Goal: Task Accomplishment & Management: Manage account settings

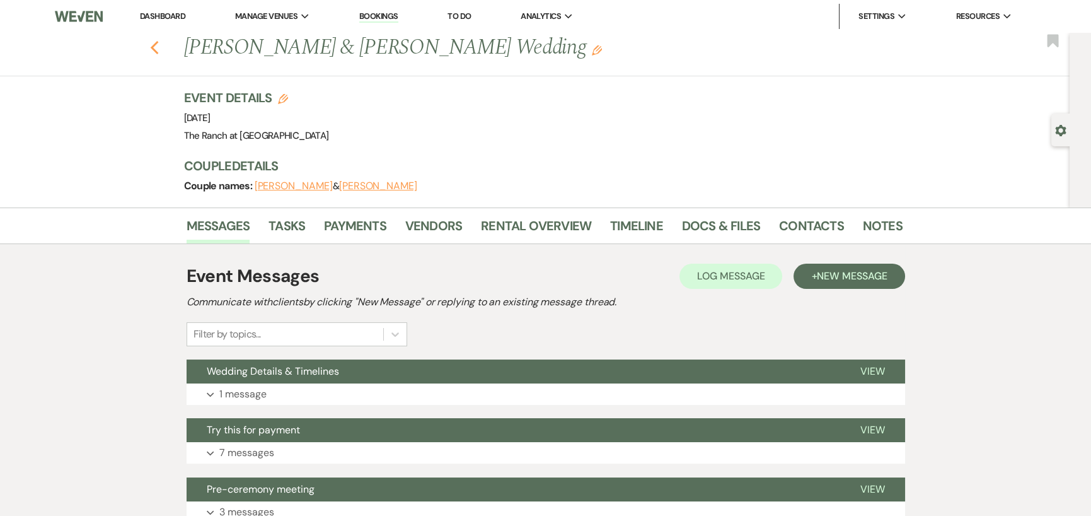
click at [158, 49] on use "button" at bounding box center [154, 48] width 8 height 14
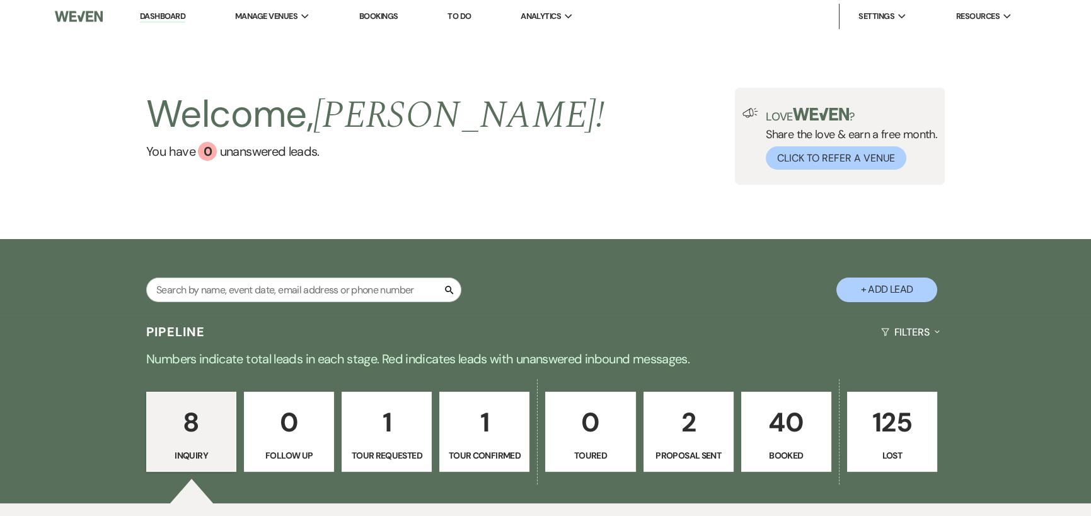
click at [785, 424] on p "40" at bounding box center [786, 422] width 74 height 42
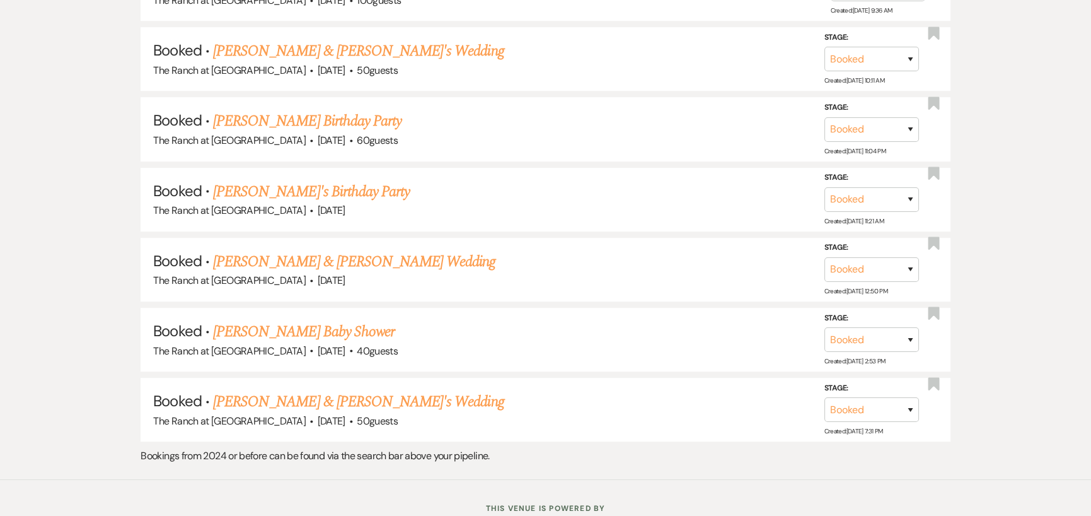
scroll to position [1765, 0]
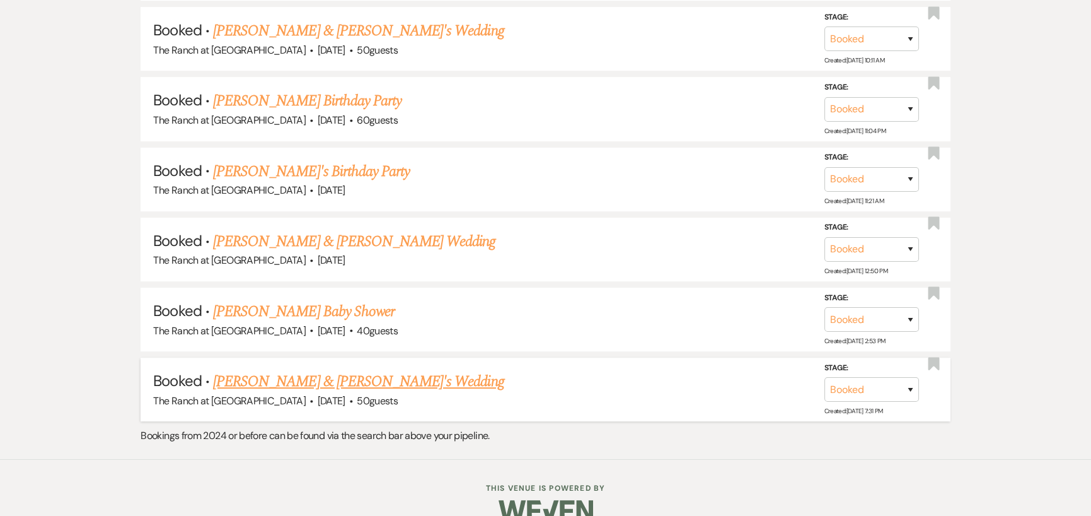
click at [324, 370] on link "Damion Brown & Micha's Wedding" at bounding box center [358, 381] width 291 height 23
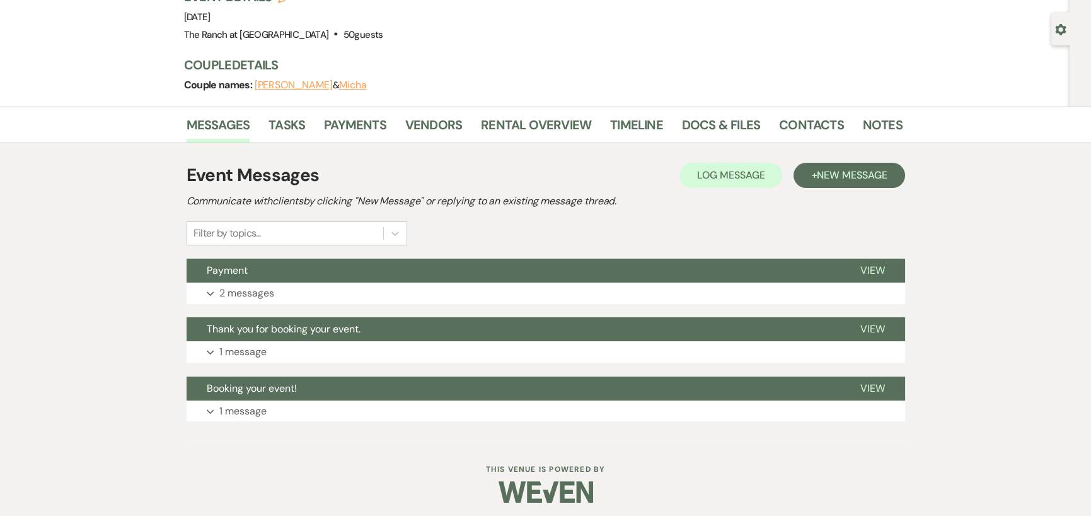
scroll to position [107, 0]
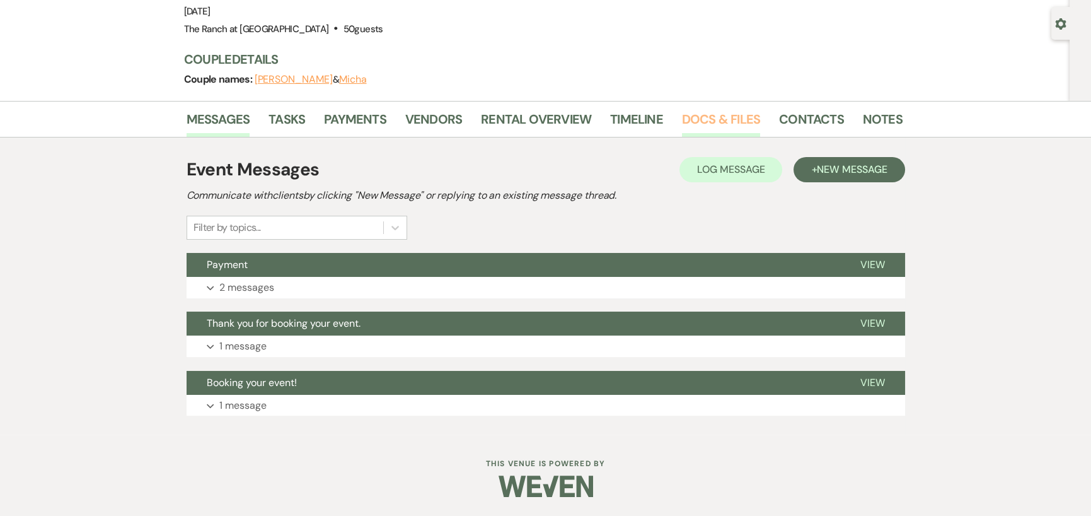
click at [692, 125] on link "Docs & Files" at bounding box center [721, 123] width 78 height 28
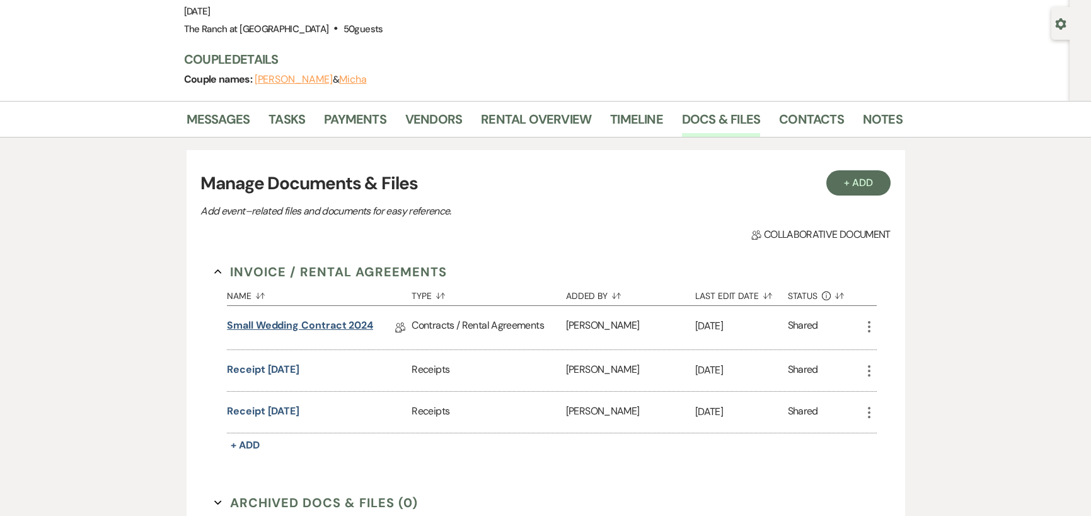
click at [306, 324] on link "Small Wedding Contract 2024" at bounding box center [300, 328] width 146 height 20
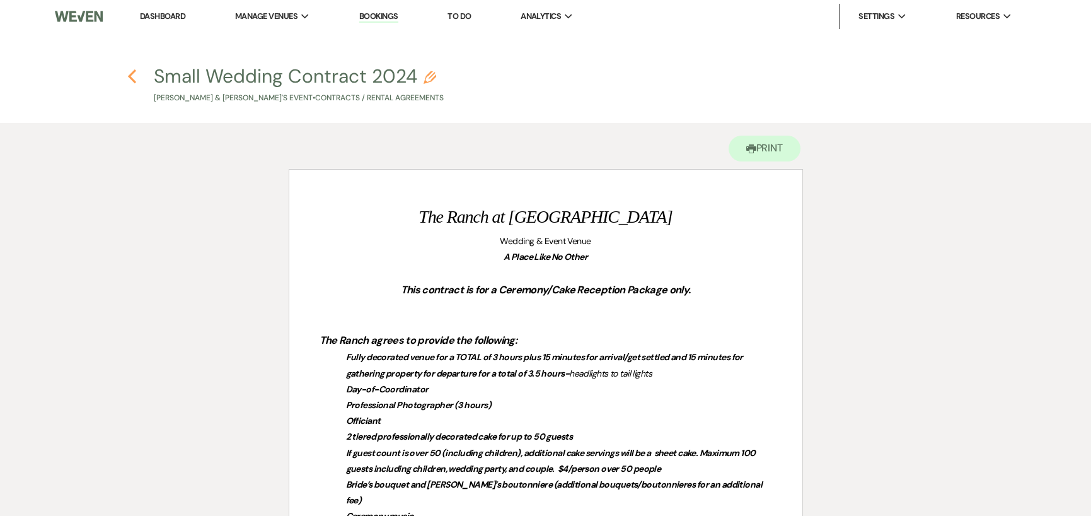
click at [127, 74] on icon "Previous" at bounding box center [131, 76] width 9 height 15
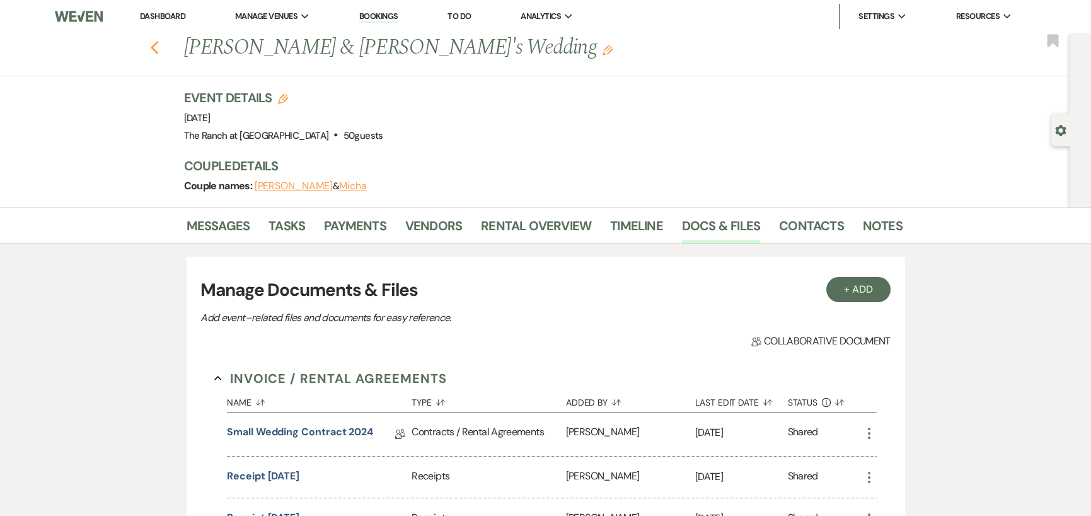
click at [159, 49] on icon "Previous" at bounding box center [154, 47] width 9 height 15
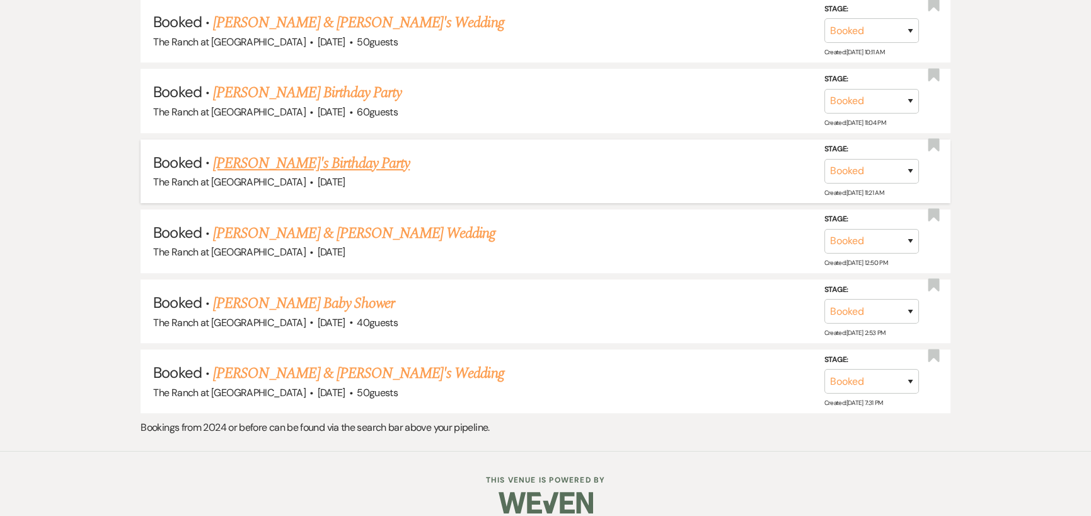
scroll to position [1774, 0]
click at [339, 291] on link "Jessica Schwarzer's Baby Shower" at bounding box center [304, 302] width 182 height 23
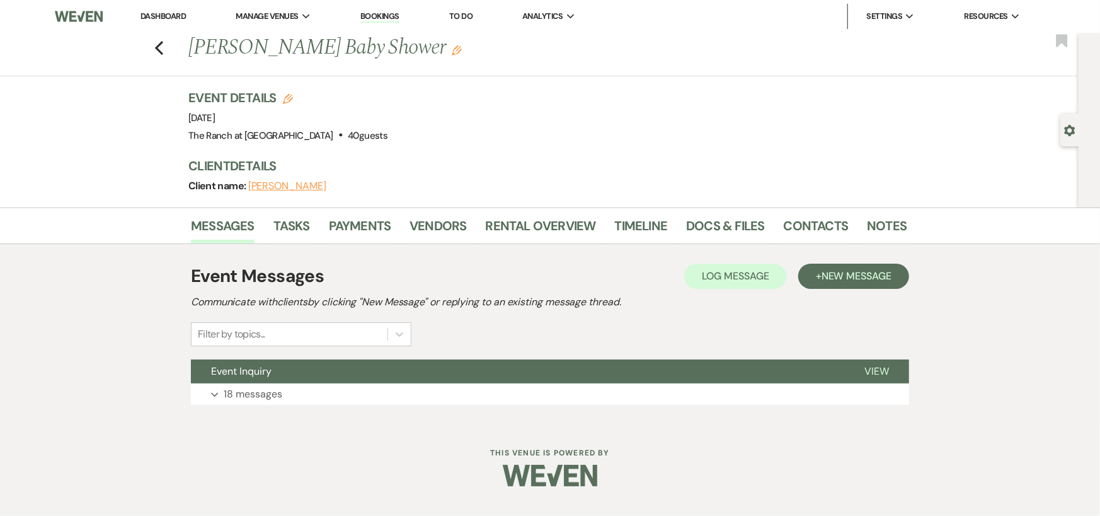
click at [142, 265] on div "Messages Tasks Payments Vendors Rental Overview Timeline Docs & Files Contacts …" at bounding box center [550, 315] width 1100 height 216
click at [355, 221] on link "Payments" at bounding box center [360, 230] width 62 height 28
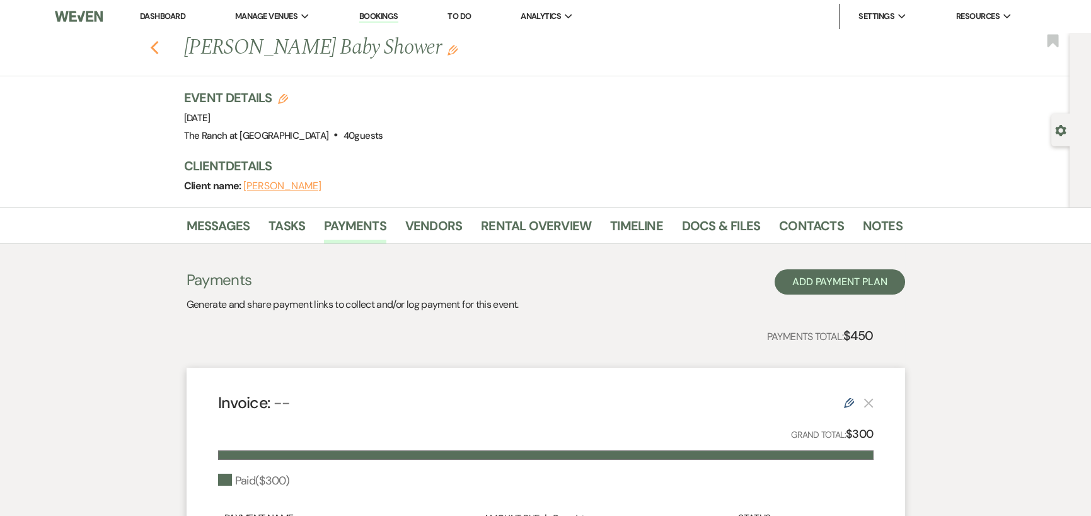
click at [155, 44] on icon "Previous" at bounding box center [154, 47] width 9 height 15
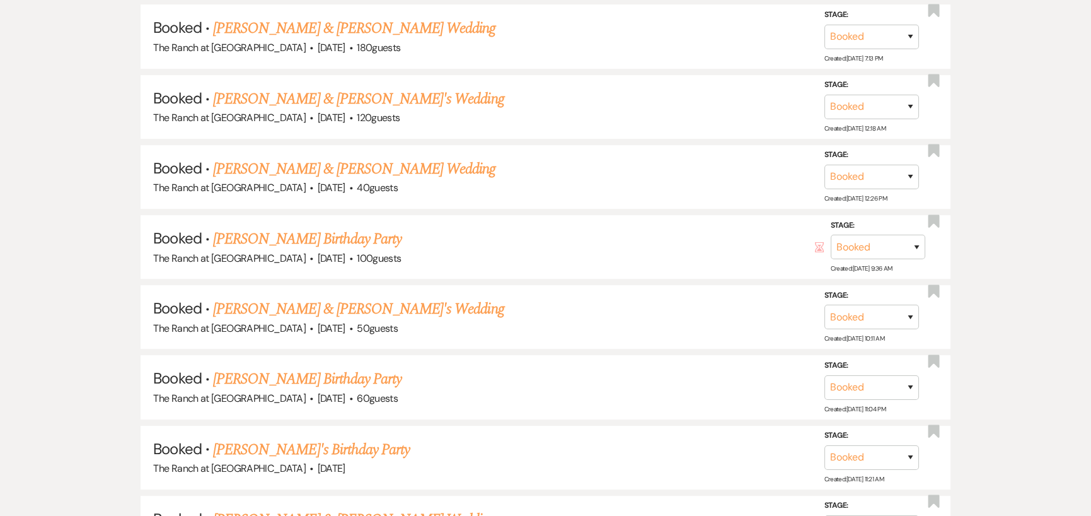
scroll to position [1774, 0]
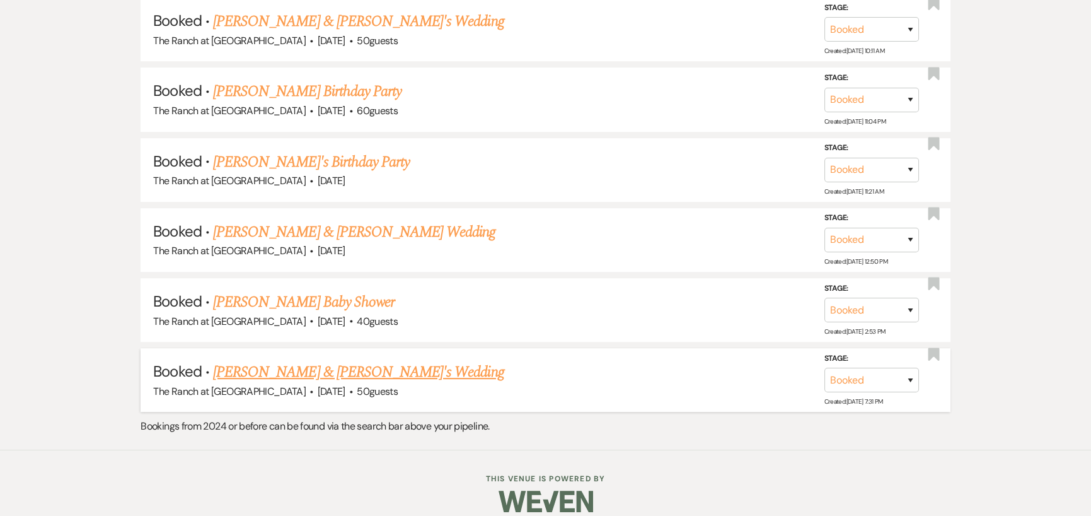
click at [324, 361] on link "Damion Brown & Micha's Wedding" at bounding box center [358, 372] width 291 height 23
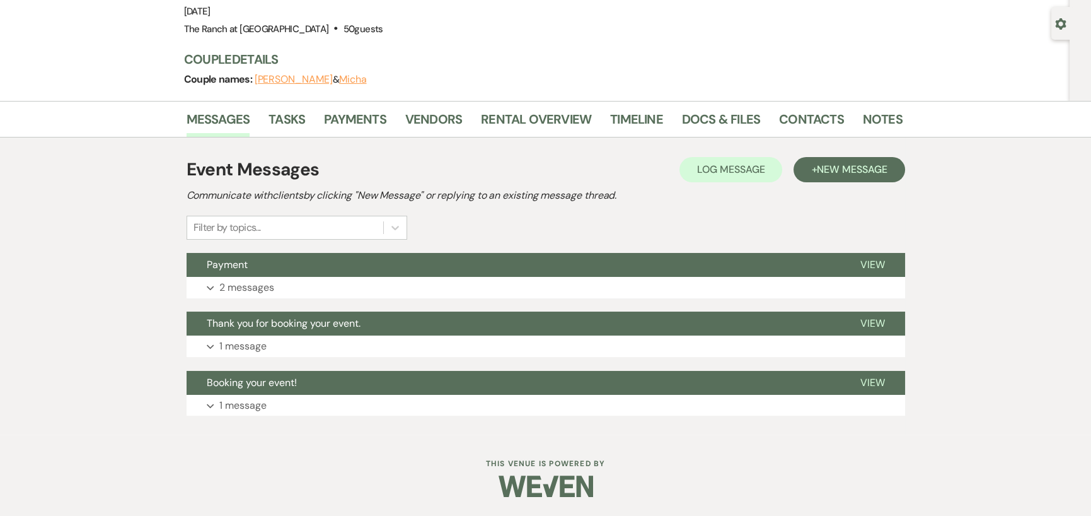
scroll to position [107, 0]
click at [700, 118] on link "Docs & Files" at bounding box center [721, 123] width 78 height 28
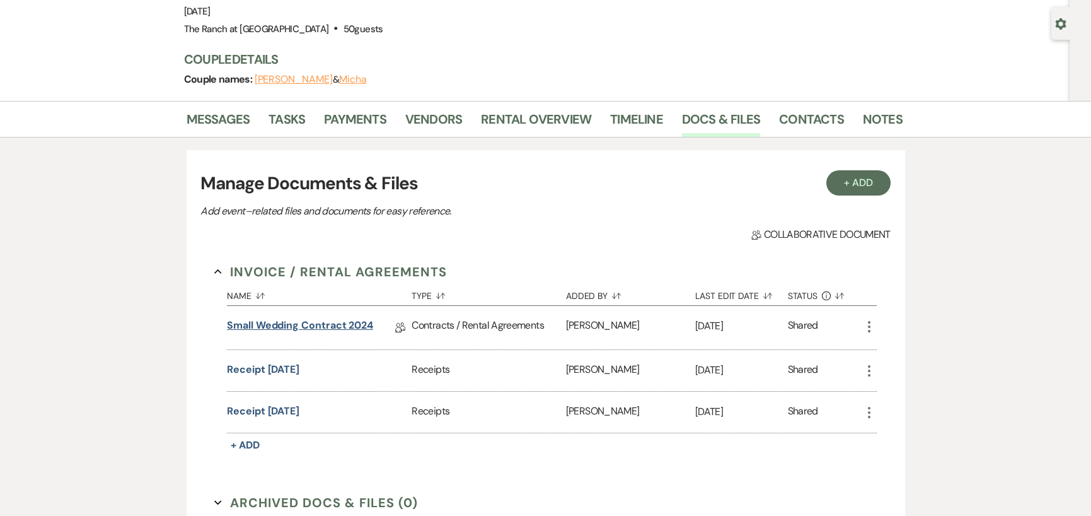
click at [286, 326] on link "Small Wedding Contract 2024" at bounding box center [300, 328] width 146 height 20
